Goal: Task Accomplishment & Management: Use online tool/utility

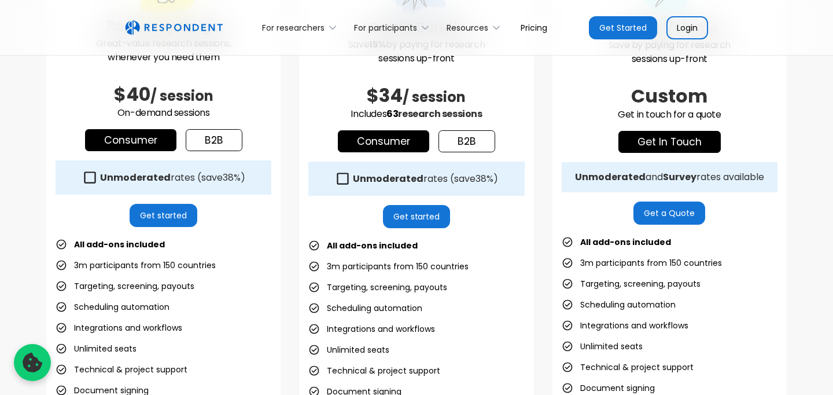
scroll to position [429, 0]
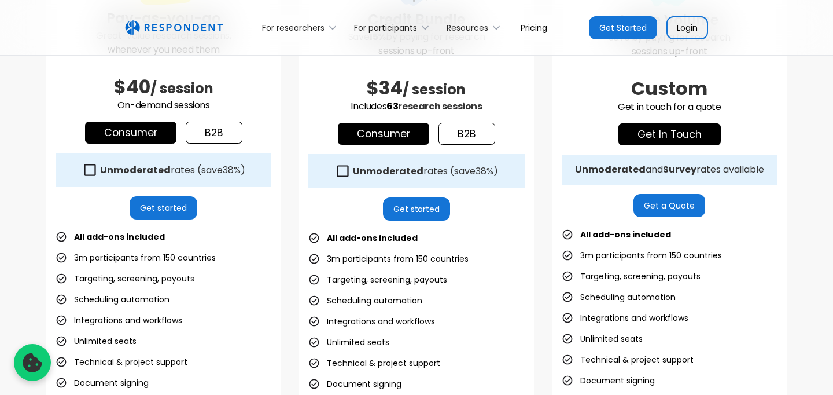
click at [345, 171] on icon at bounding box center [343, 171] width 16 height 16
click at [346, 171] on icon at bounding box center [343, 171] width 16 height 16
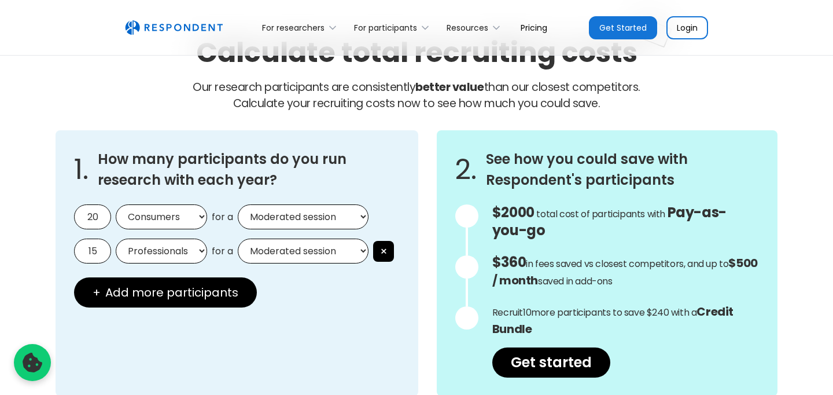
scroll to position [1012, 0]
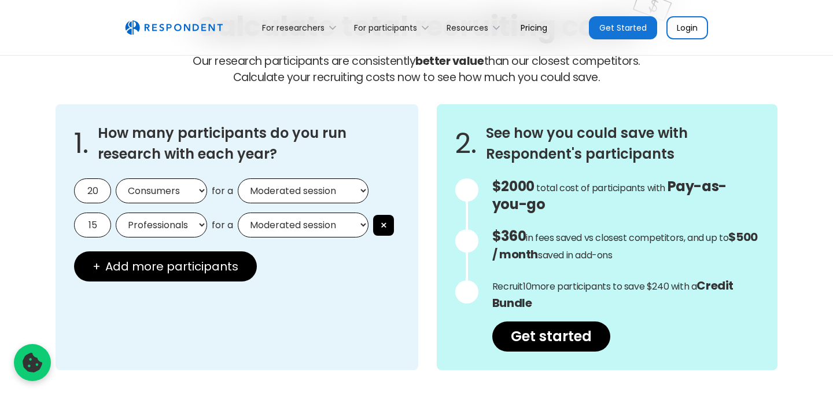
click at [145, 193] on select "Consumers Professionals" at bounding box center [161, 190] width 91 height 25
click at [154, 198] on select "Consumers Professionals" at bounding box center [161, 190] width 91 height 25
select select "professionals"
click at [116, 178] on select "Consumers Professionals" at bounding box center [161, 190] width 91 height 25
click at [264, 190] on select "Moderated session Unmoderated session" at bounding box center [303, 190] width 131 height 25
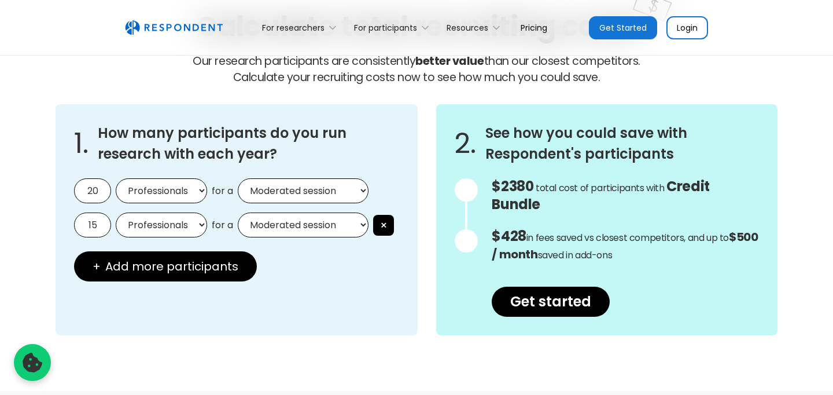
select select "unmoderated"
click at [238, 178] on select "Moderated session Unmoderated session" at bounding box center [303, 190] width 131 height 25
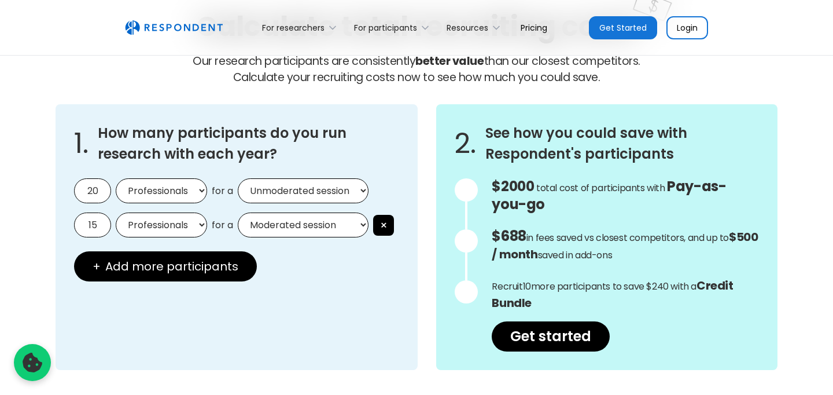
click at [99, 194] on input "20" at bounding box center [92, 190] width 37 height 25
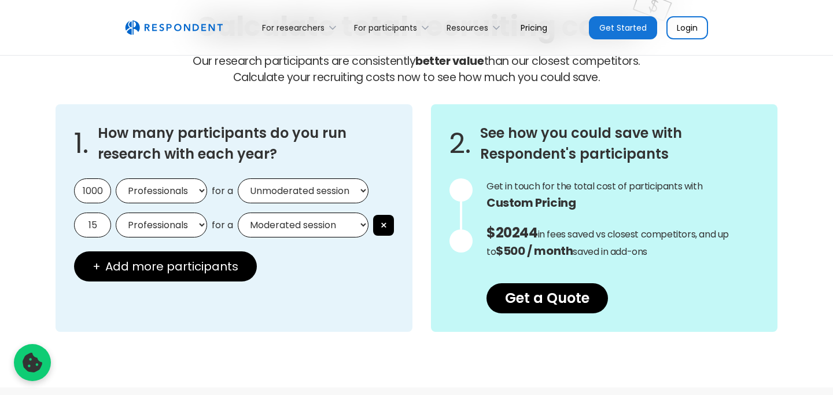
type input "1000"
click at [94, 227] on input "15" at bounding box center [92, 224] width 37 height 25
type input "0"
click at [396, 275] on div "1. How many participants do you run research with each year? 1000 Consumers Pro…" at bounding box center [234, 217] width 357 height 227
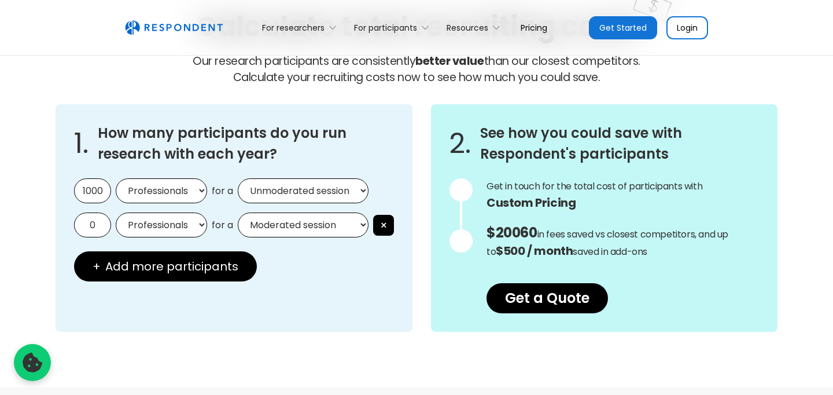
click at [104, 184] on input "1000" at bounding box center [92, 190] width 37 height 25
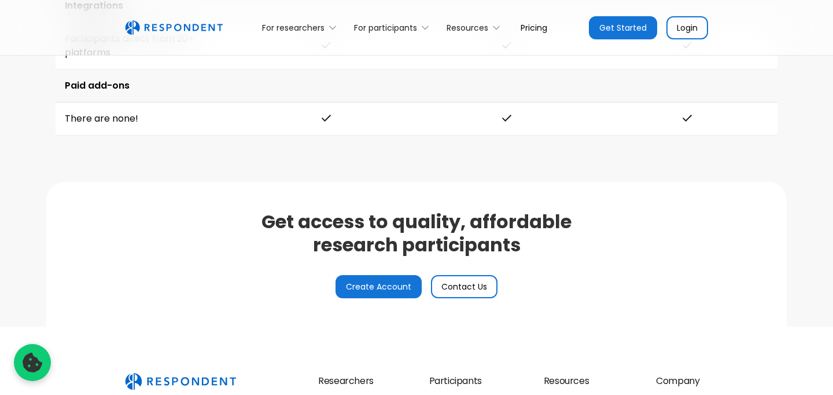
scroll to position [2723, 0]
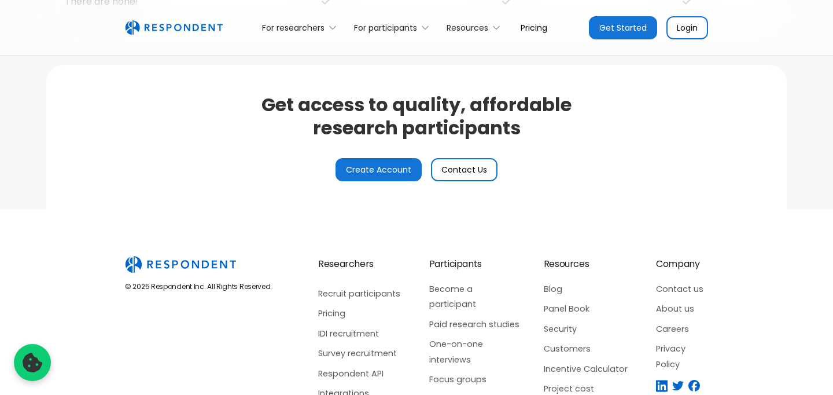
type input "100"
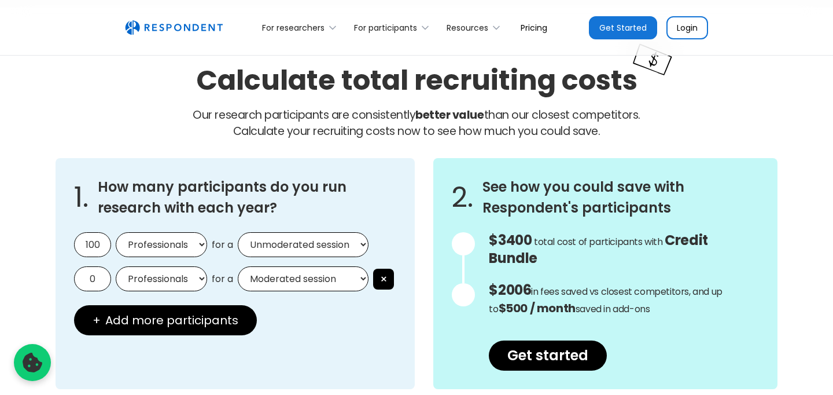
scroll to position [959, 0]
